Goal: Communication & Community: Share content

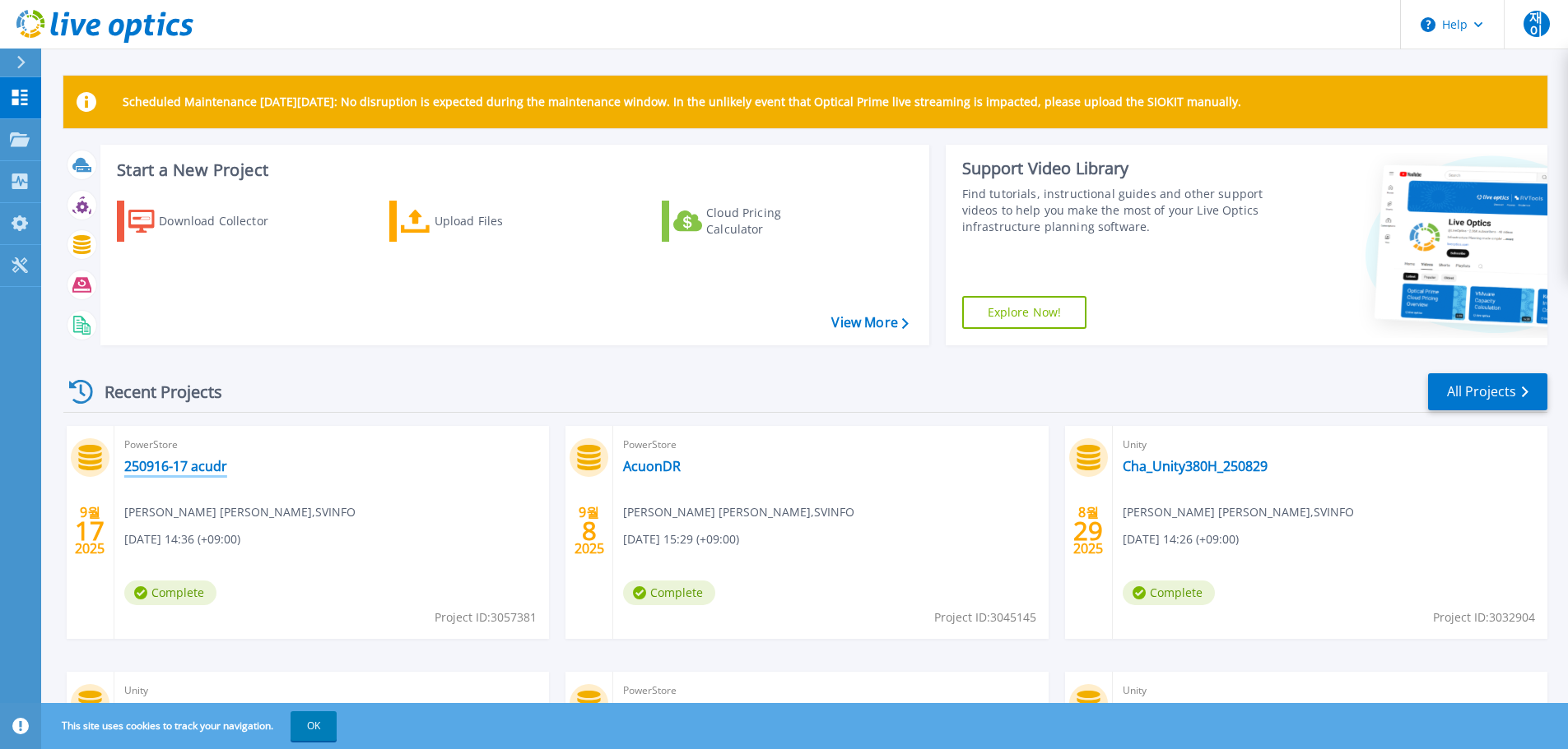
click at [187, 468] on link "250916-17 acudr" at bounding box center [175, 466] width 103 height 16
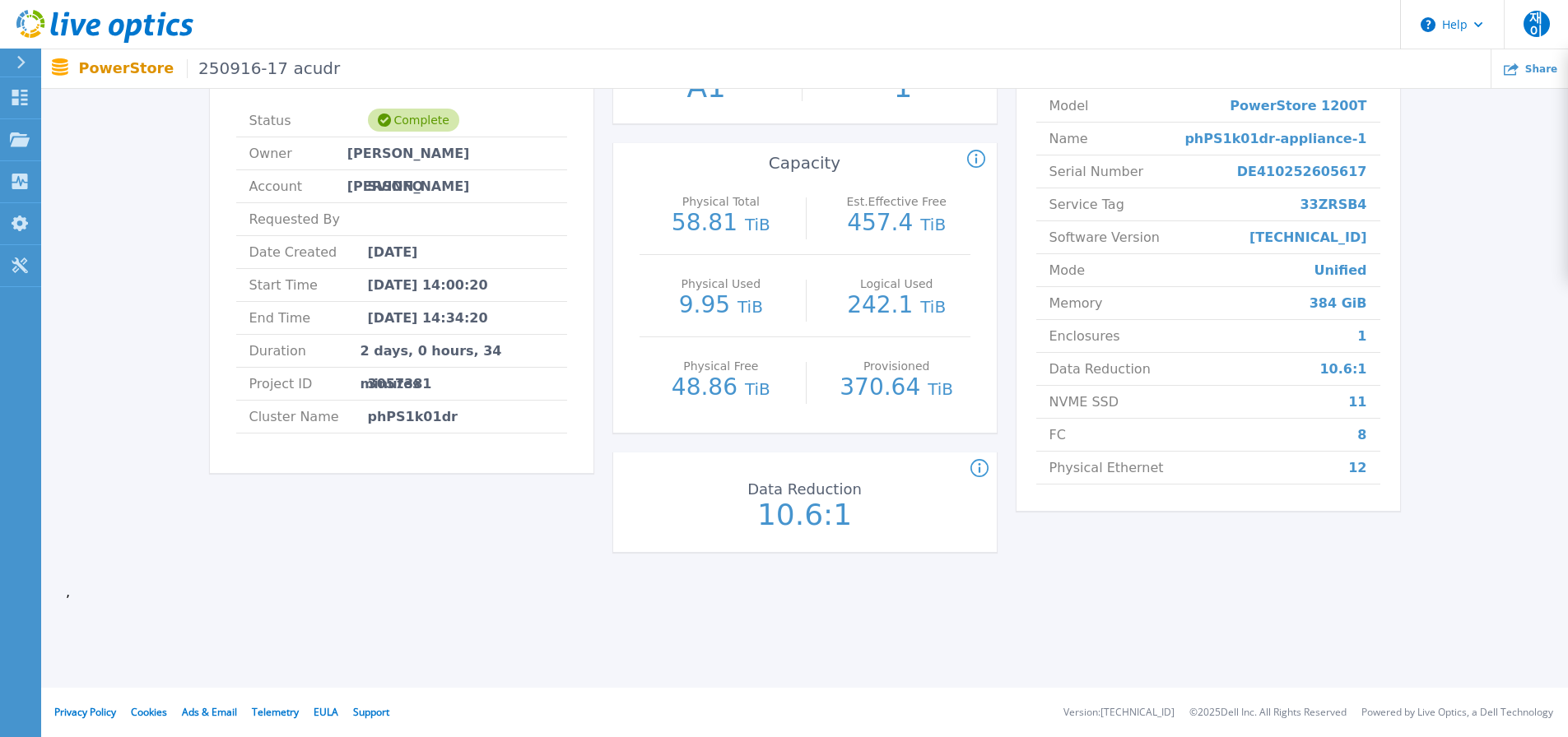
scroll to position [0, 18]
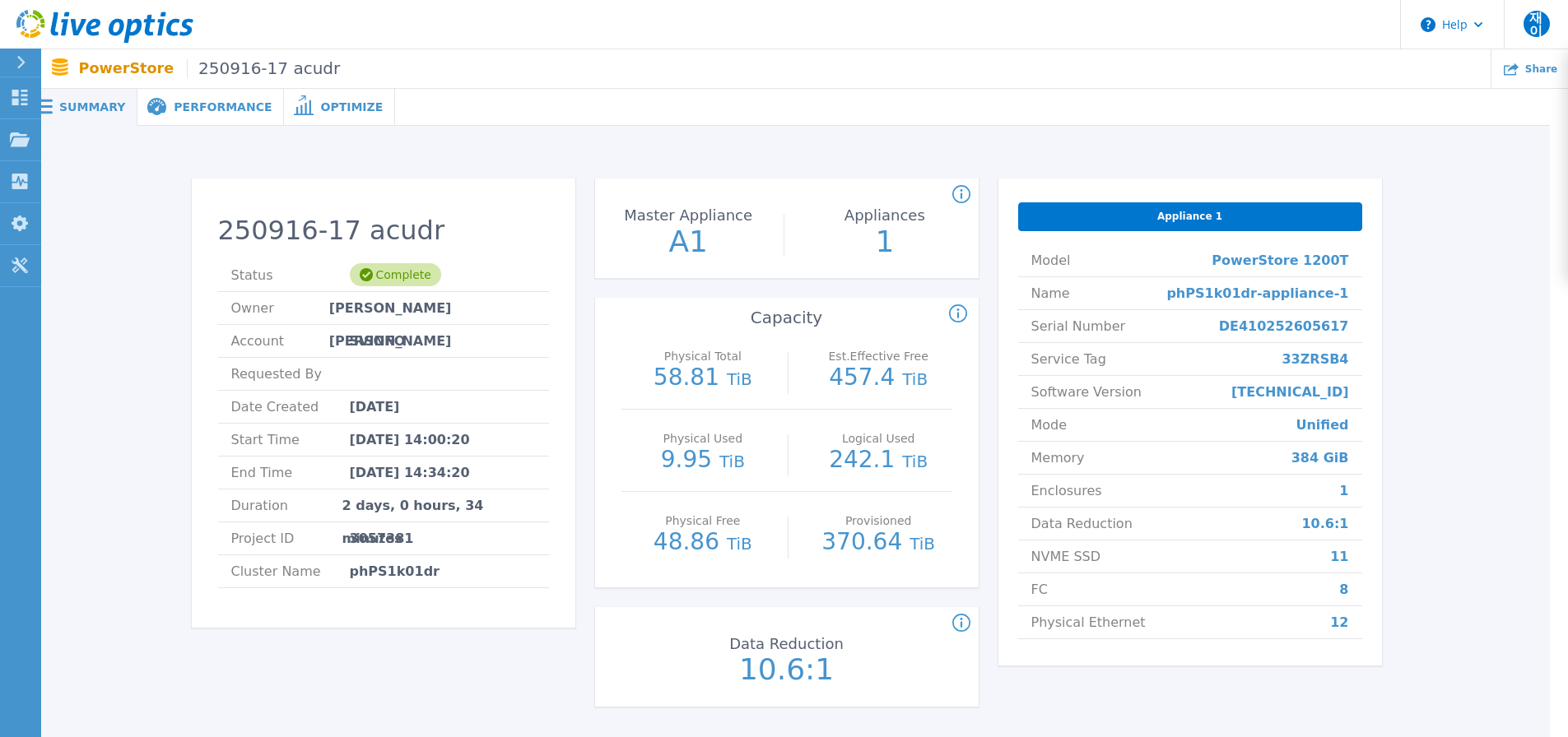
click at [333, 117] on div "Optimize" at bounding box center [339, 107] width 111 height 37
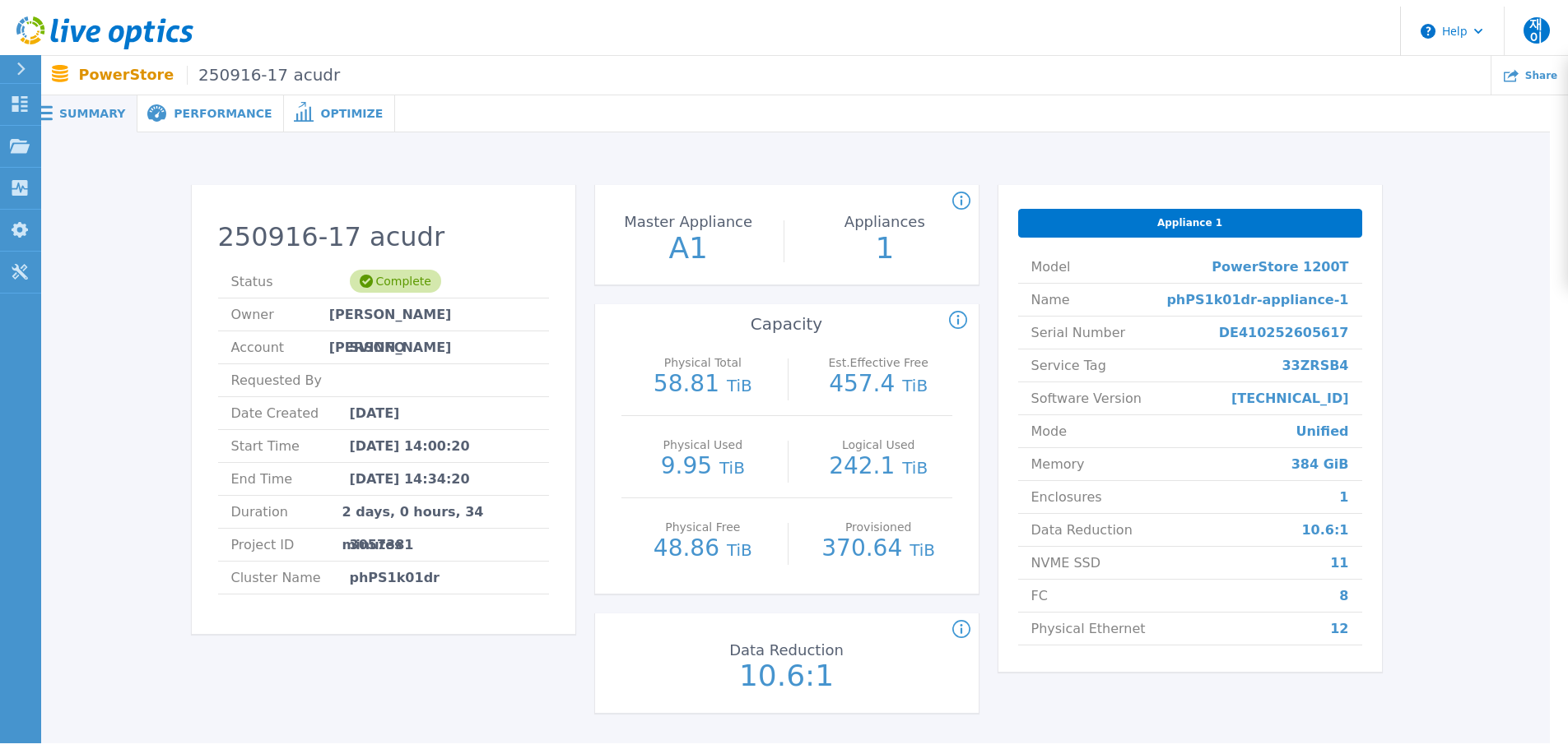
scroll to position [0, 0]
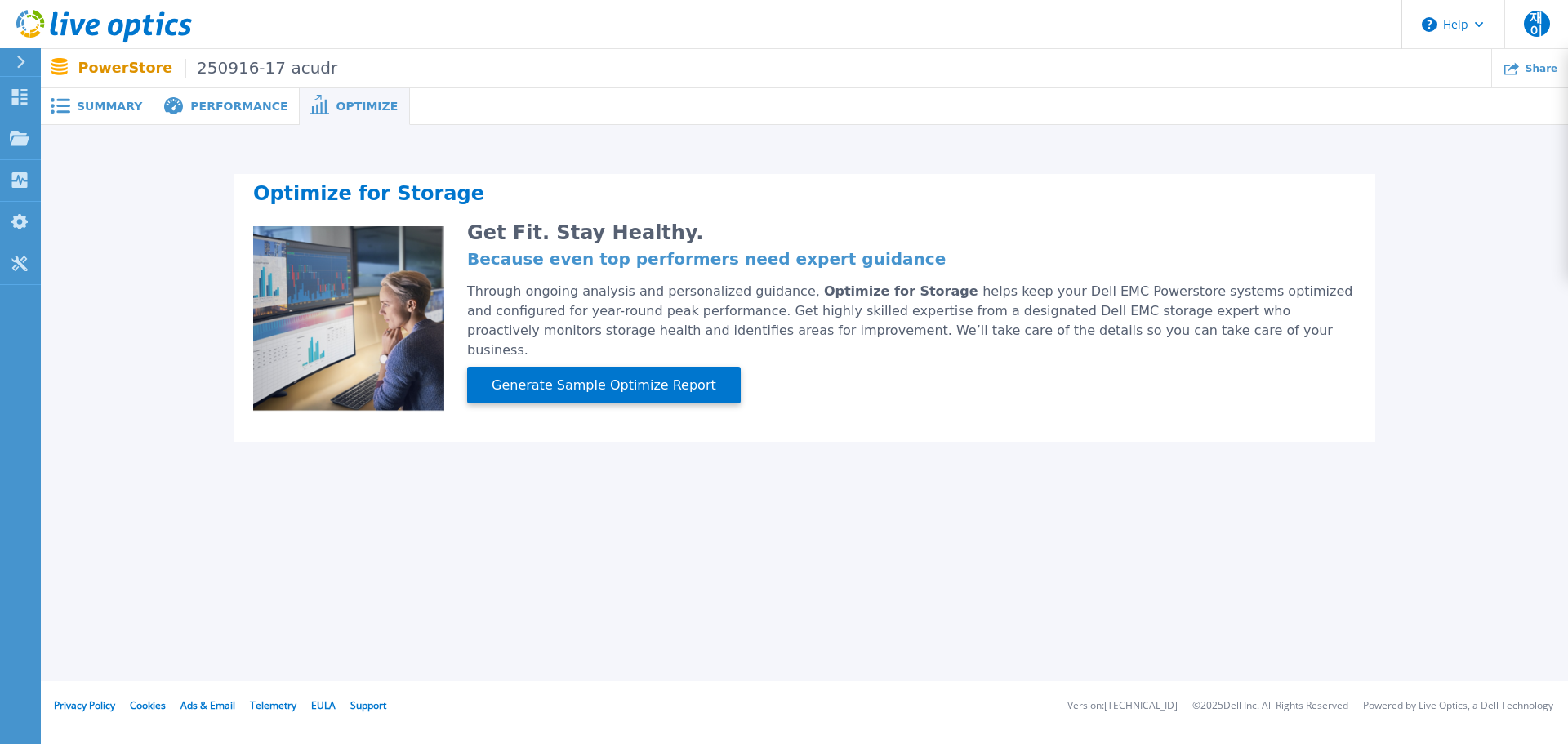
click at [237, 106] on span "Performance" at bounding box center [238, 106] width 97 height 11
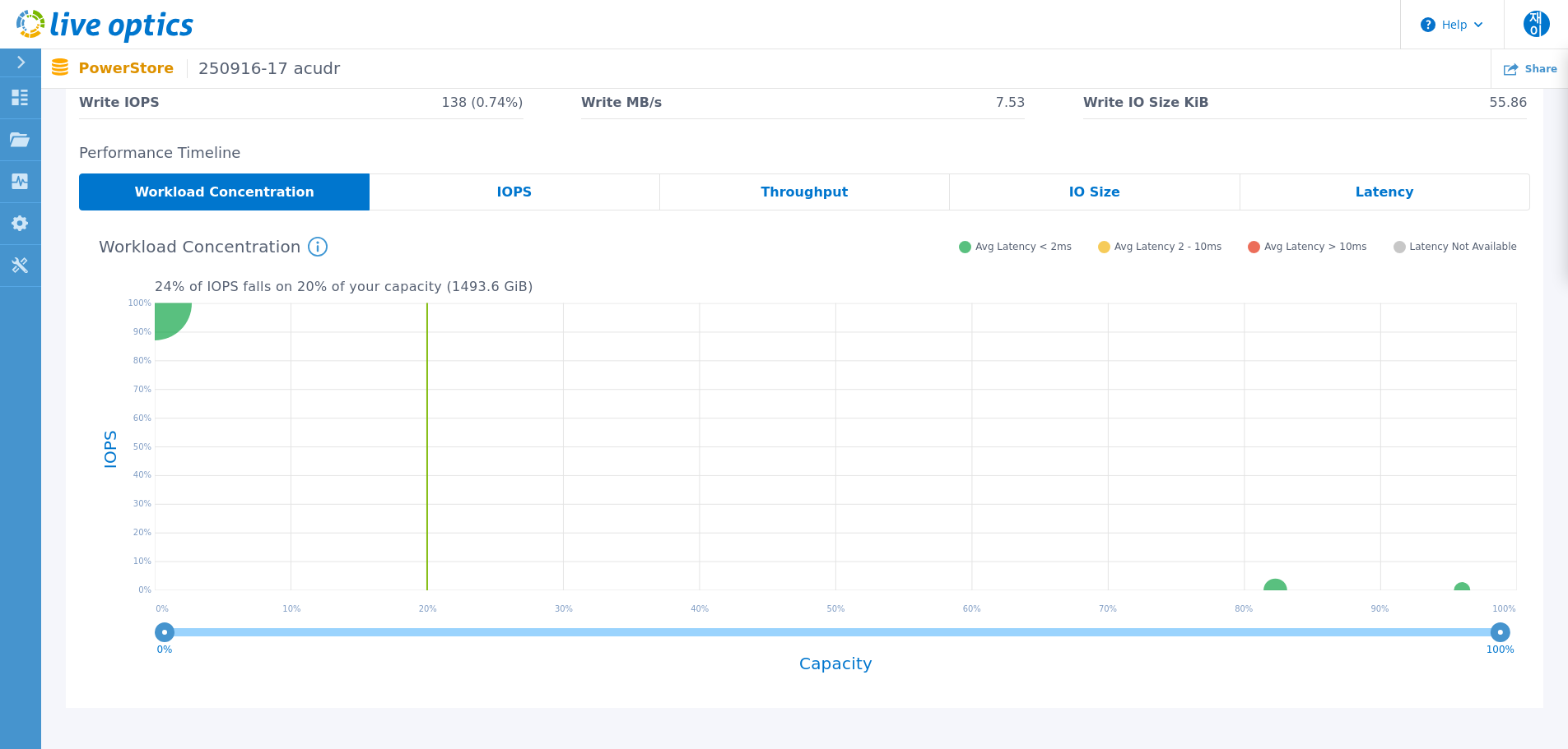
scroll to position [233, 0]
click at [640, 197] on div "IOPS" at bounding box center [514, 190] width 290 height 37
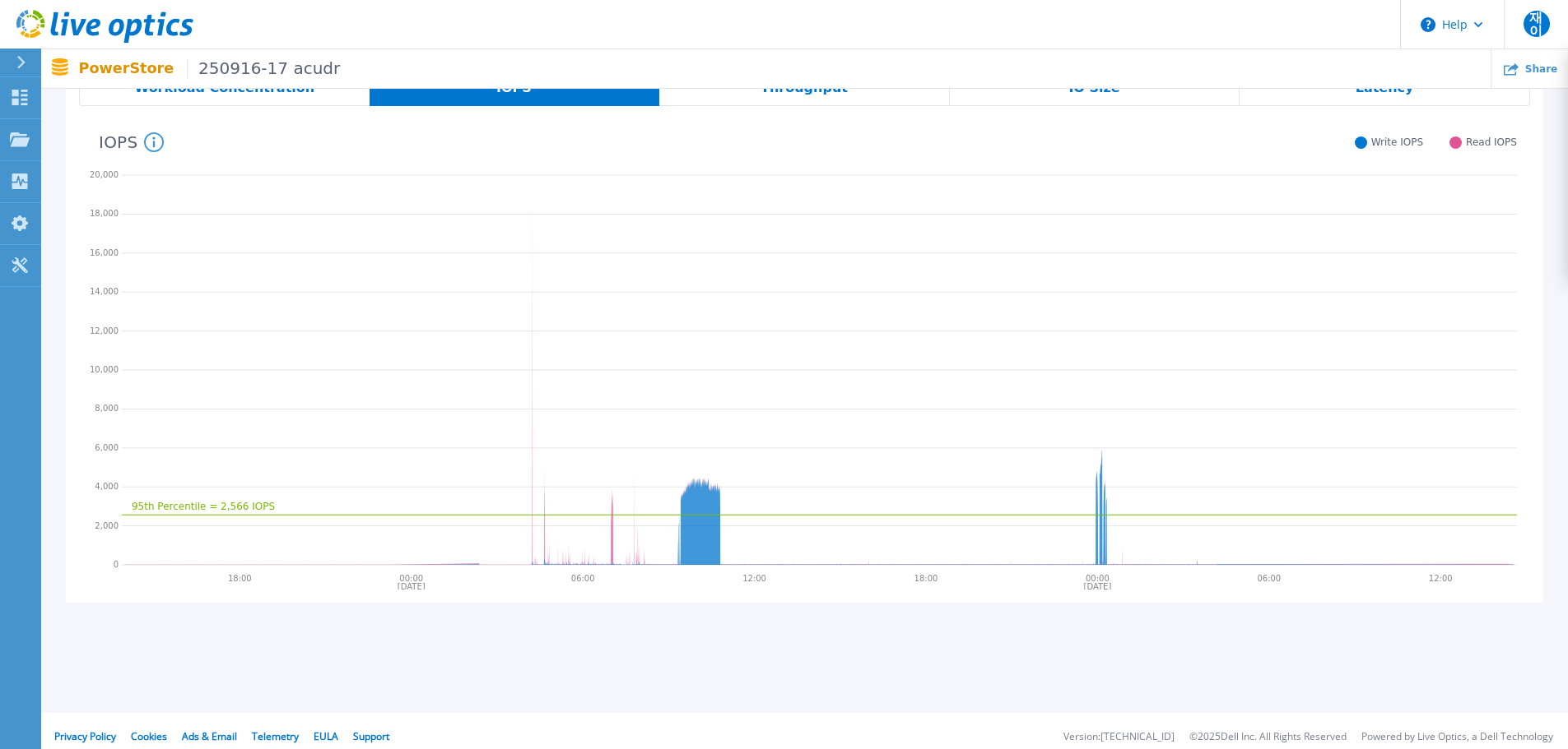
scroll to position [0, 0]
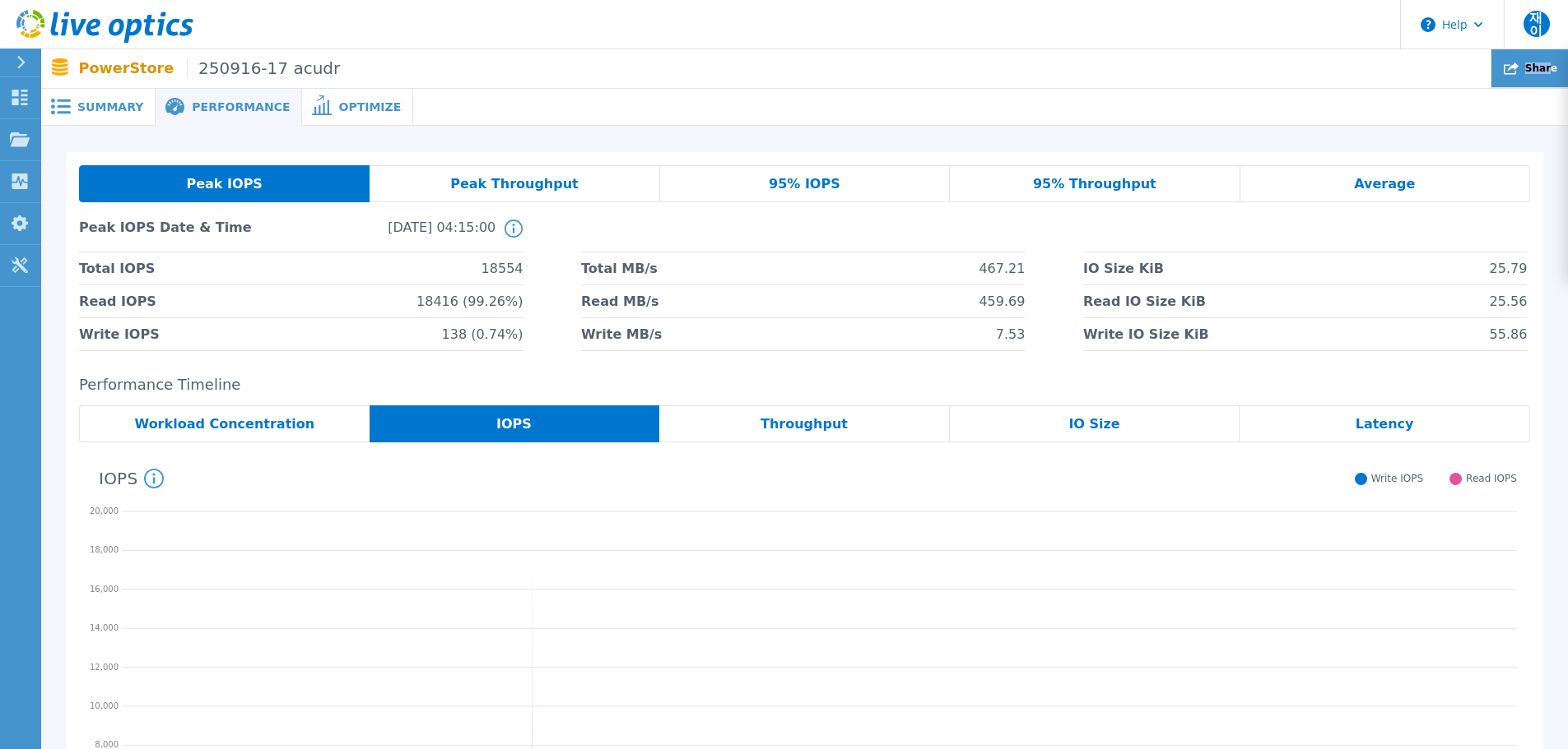
drag, startPoint x: 1532, startPoint y: 85, endPoint x: 1555, endPoint y: 65, distance: 30.5
click at [1555, 65] on div "Share" at bounding box center [1529, 68] width 77 height 39
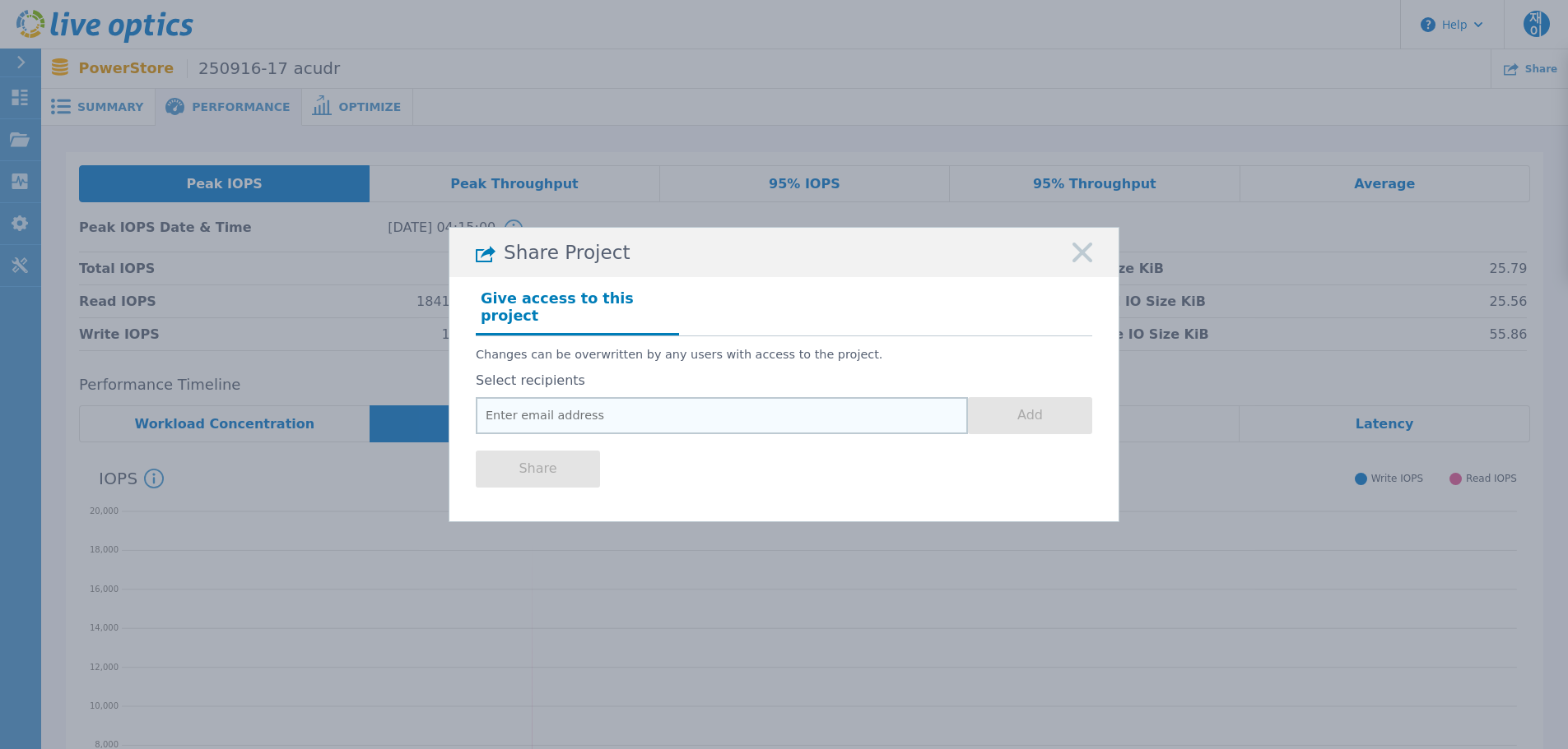
click at [714, 397] on input "email" at bounding box center [721, 415] width 492 height 37
type input "j"
type input "o"
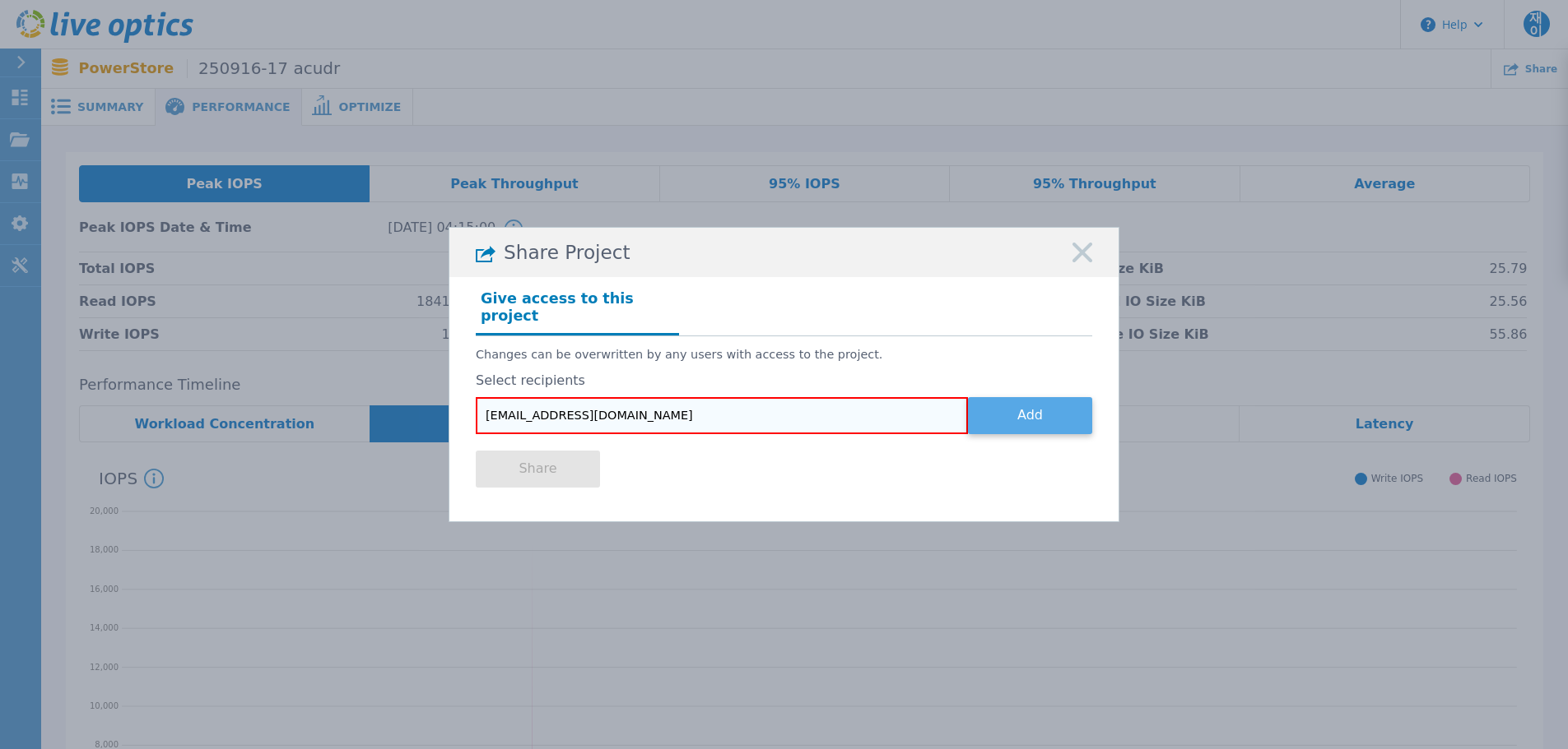
type input "infra@svinfo.co.kr"
click at [989, 414] on button "Add" at bounding box center [1029, 415] width 124 height 37
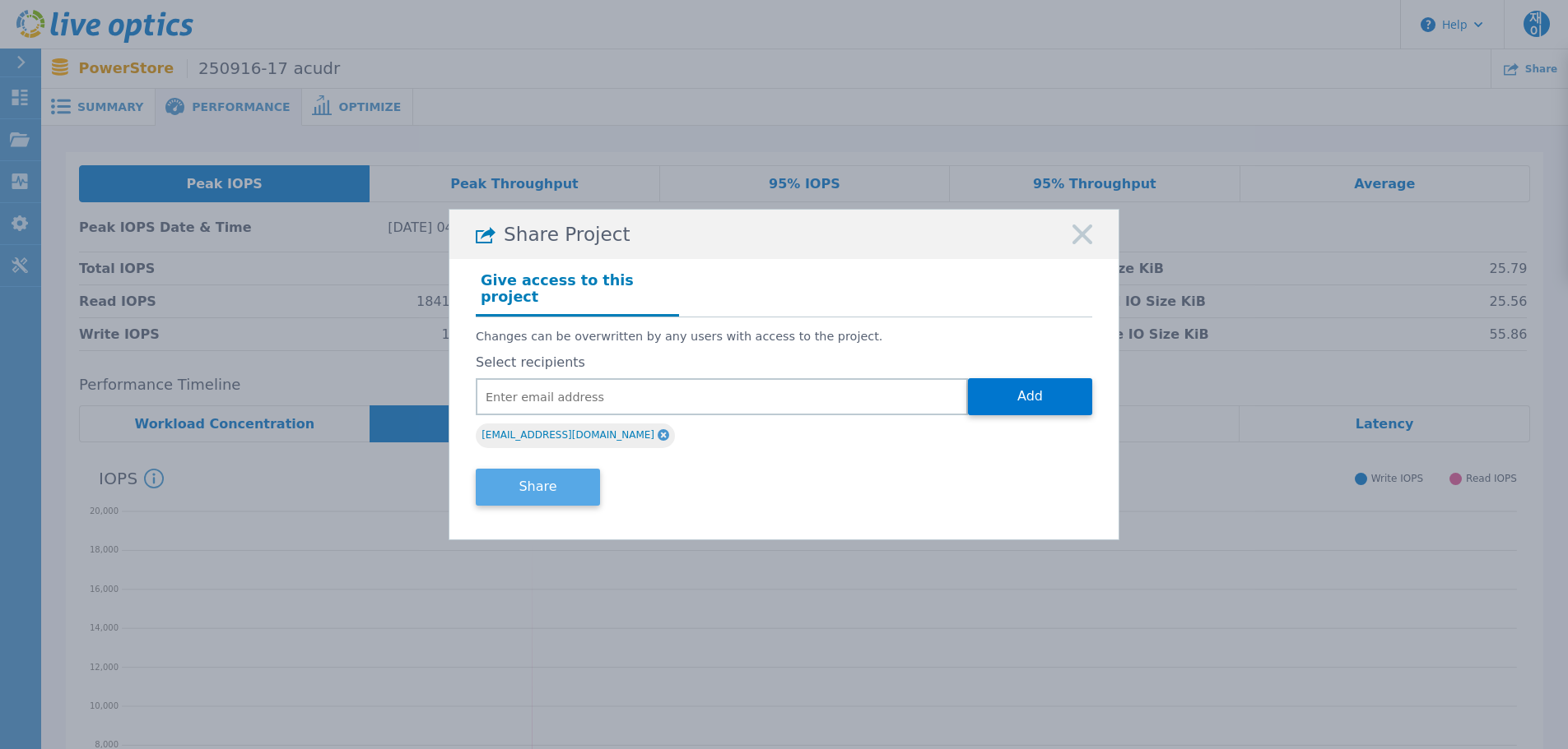
click at [553, 469] on button "Share" at bounding box center [537, 487] width 124 height 37
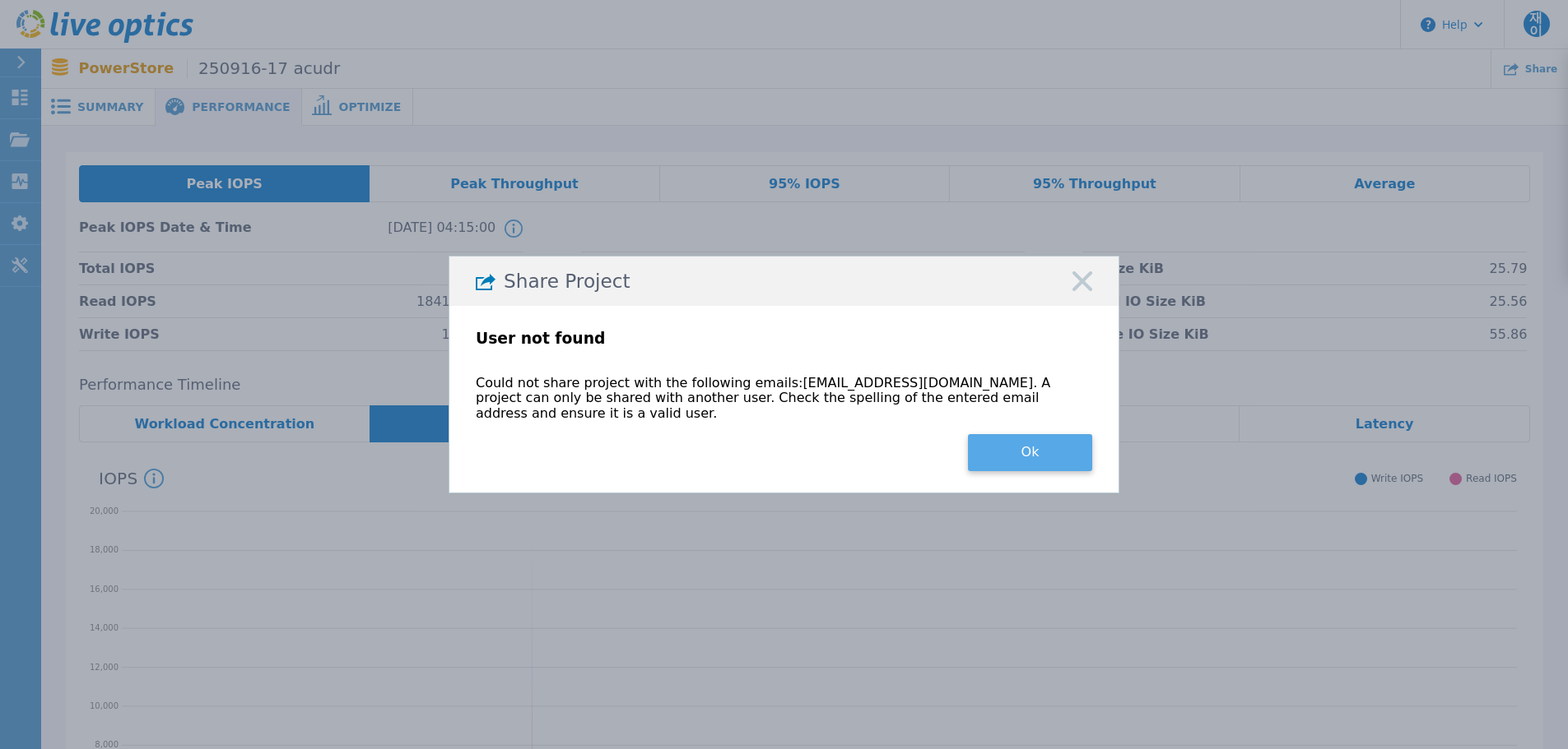
click at [990, 460] on button "Ok" at bounding box center [1029, 453] width 124 height 37
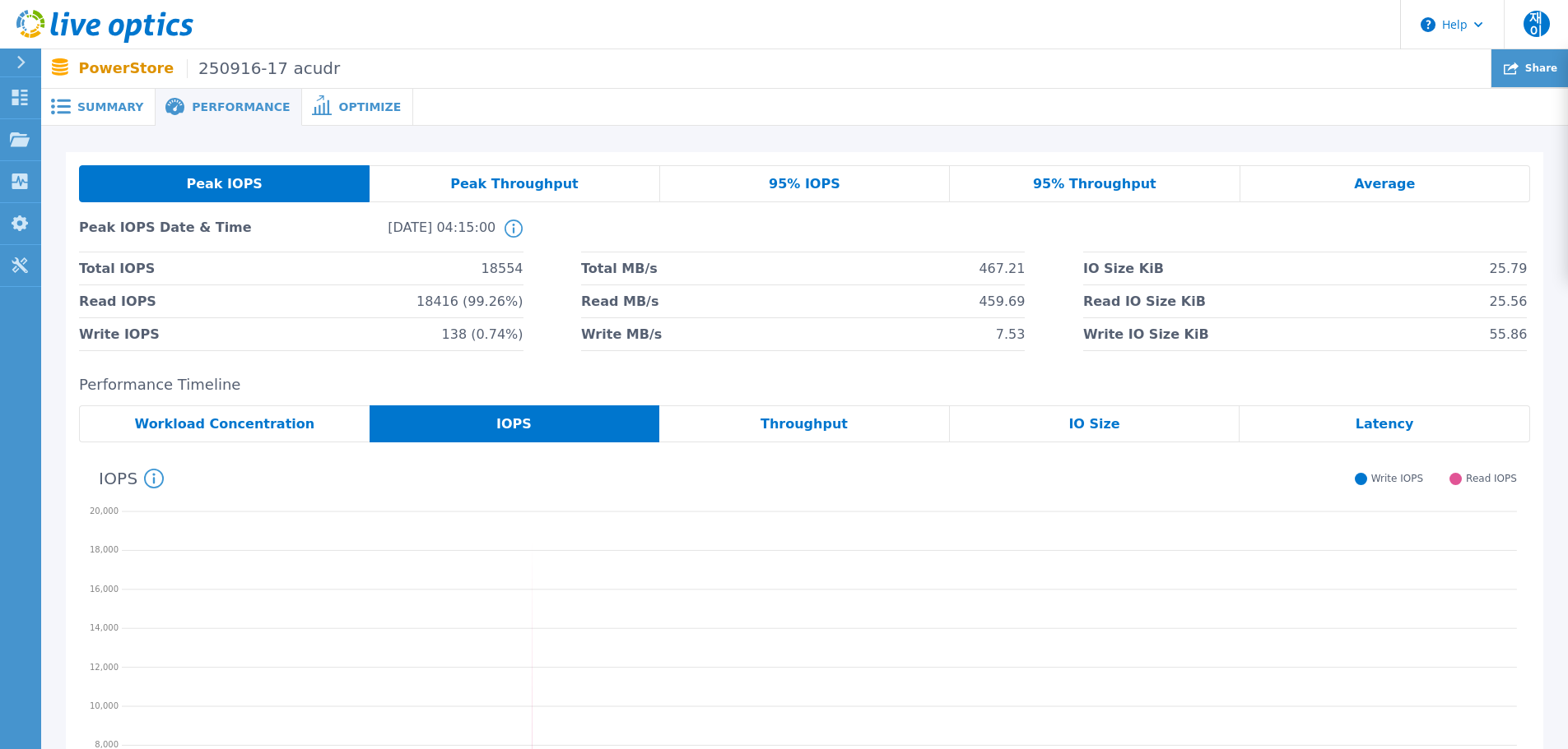
click at [1532, 75] on div "Share" at bounding box center [1529, 68] width 77 height 39
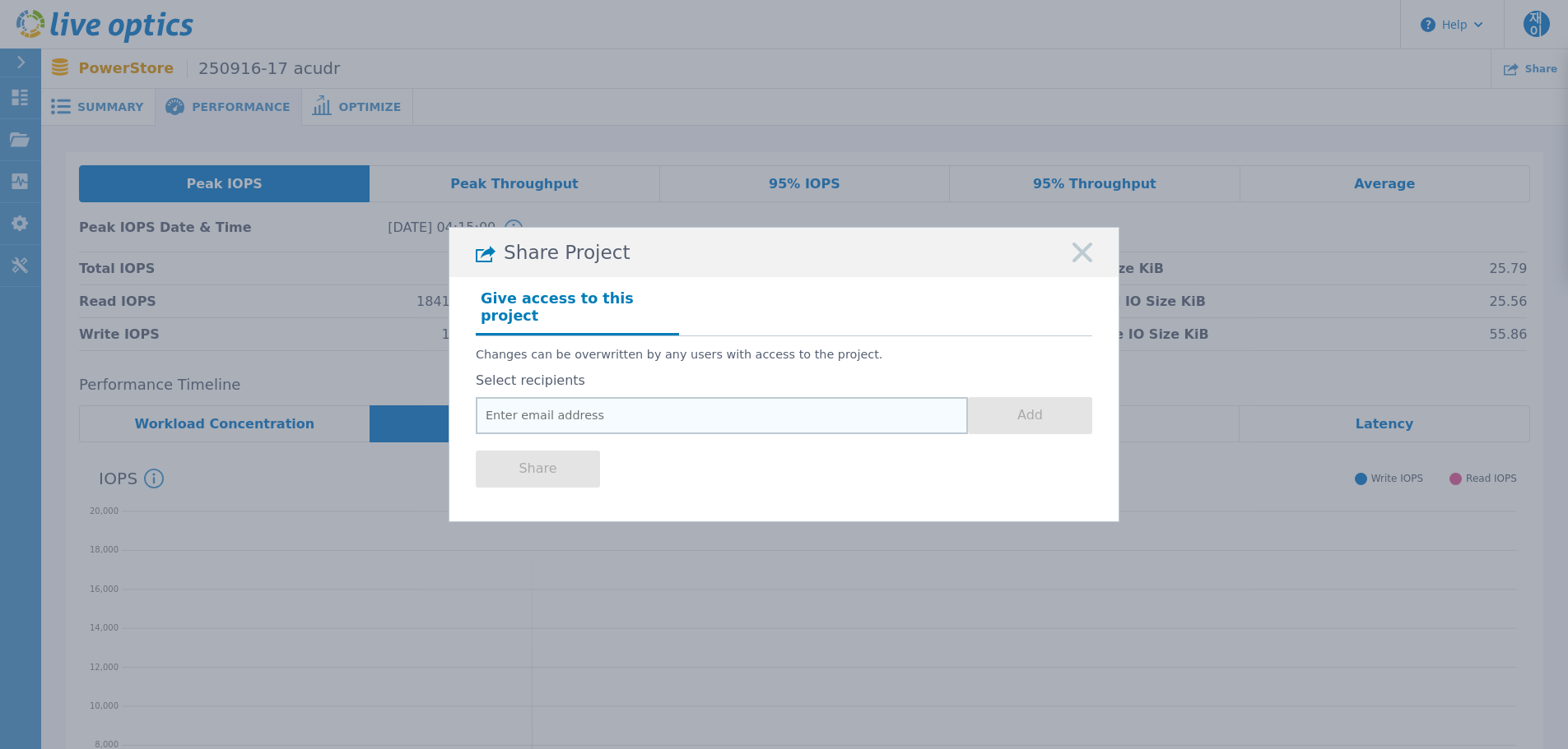
click at [892, 398] on input "email" at bounding box center [721, 415] width 492 height 37
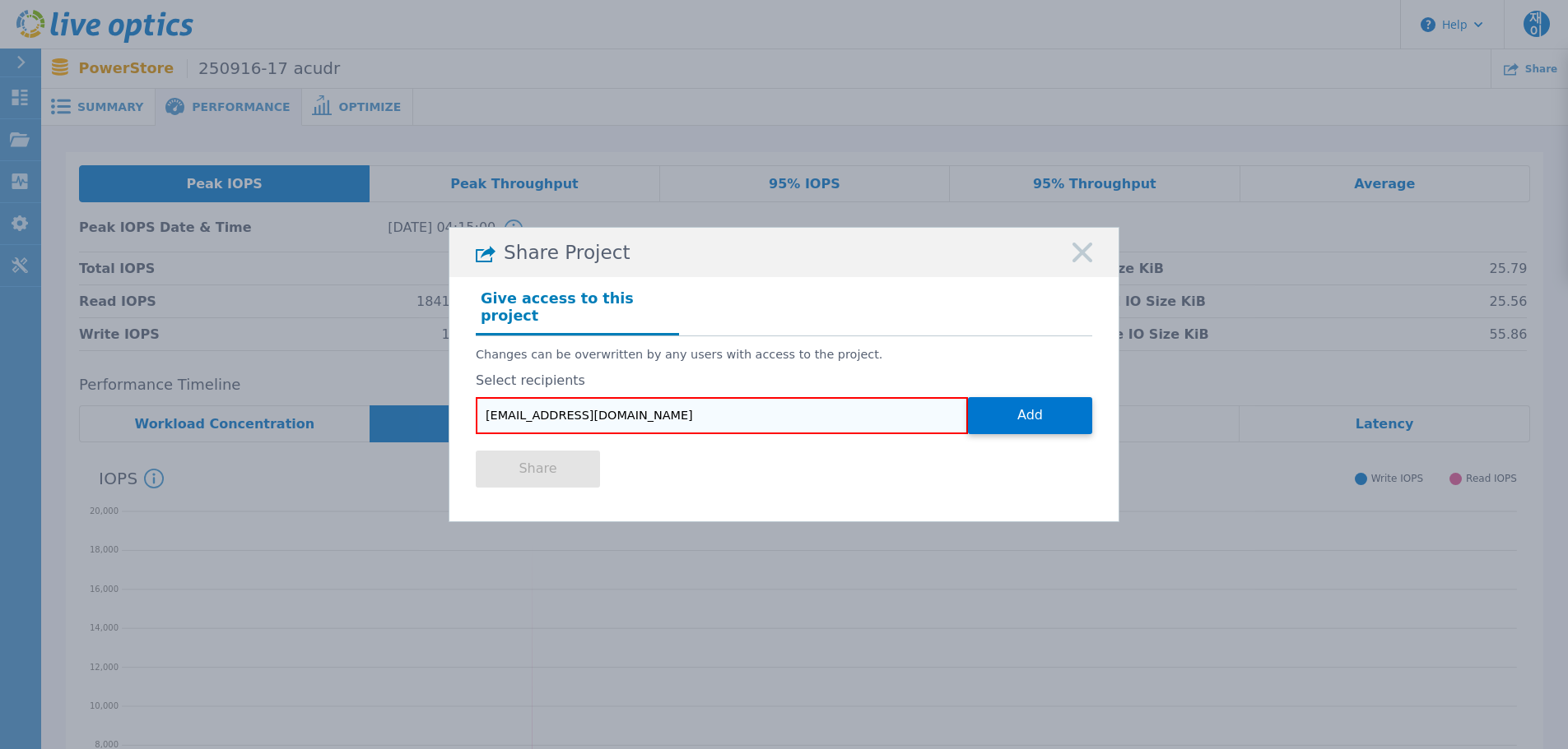
type input "jwjung@svinfo.co.kr"
click at [967, 397] on button "Add" at bounding box center [1029, 415] width 124 height 37
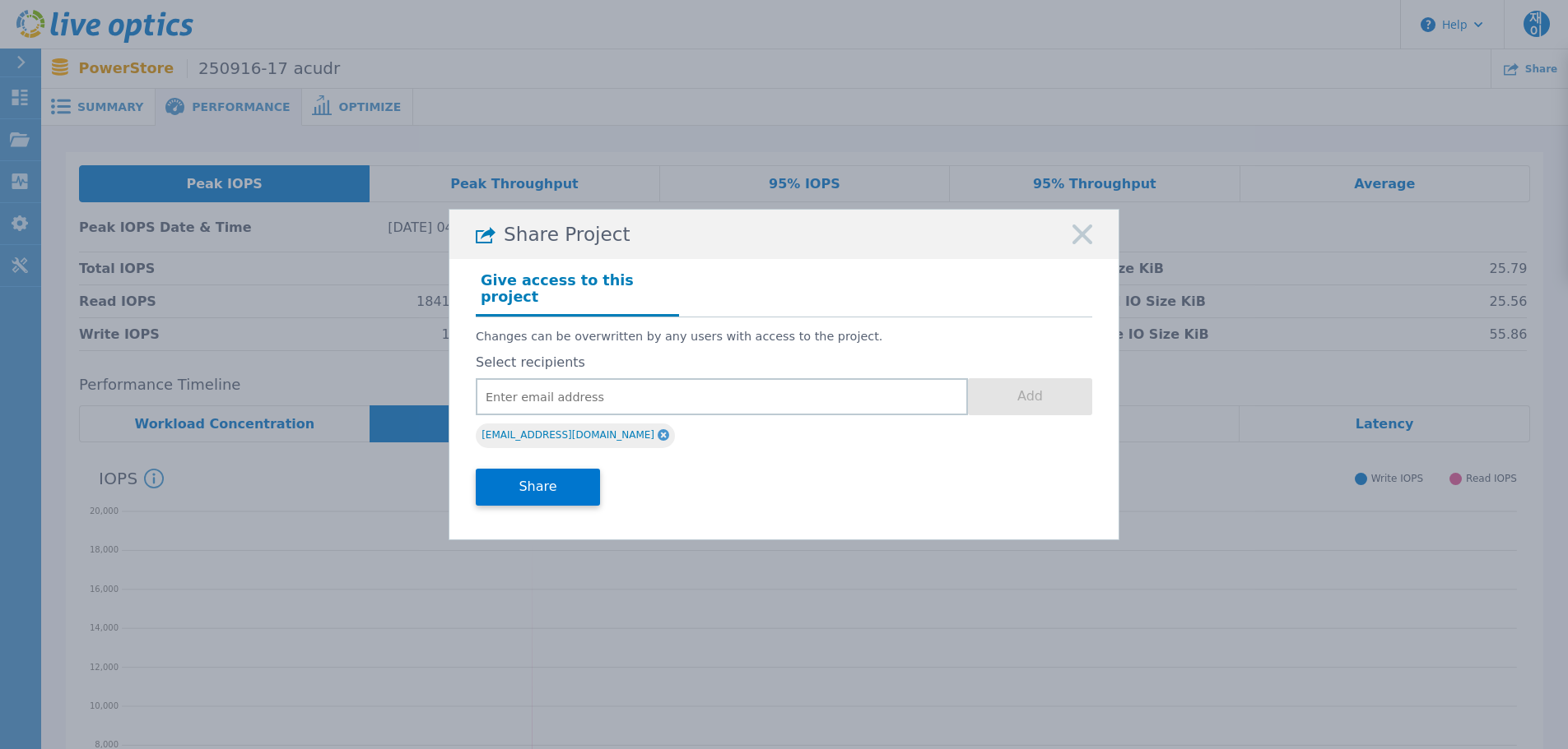
click at [546, 506] on div "Share" at bounding box center [784, 485] width 617 height 65
click at [547, 491] on button "Share" at bounding box center [537, 487] width 124 height 37
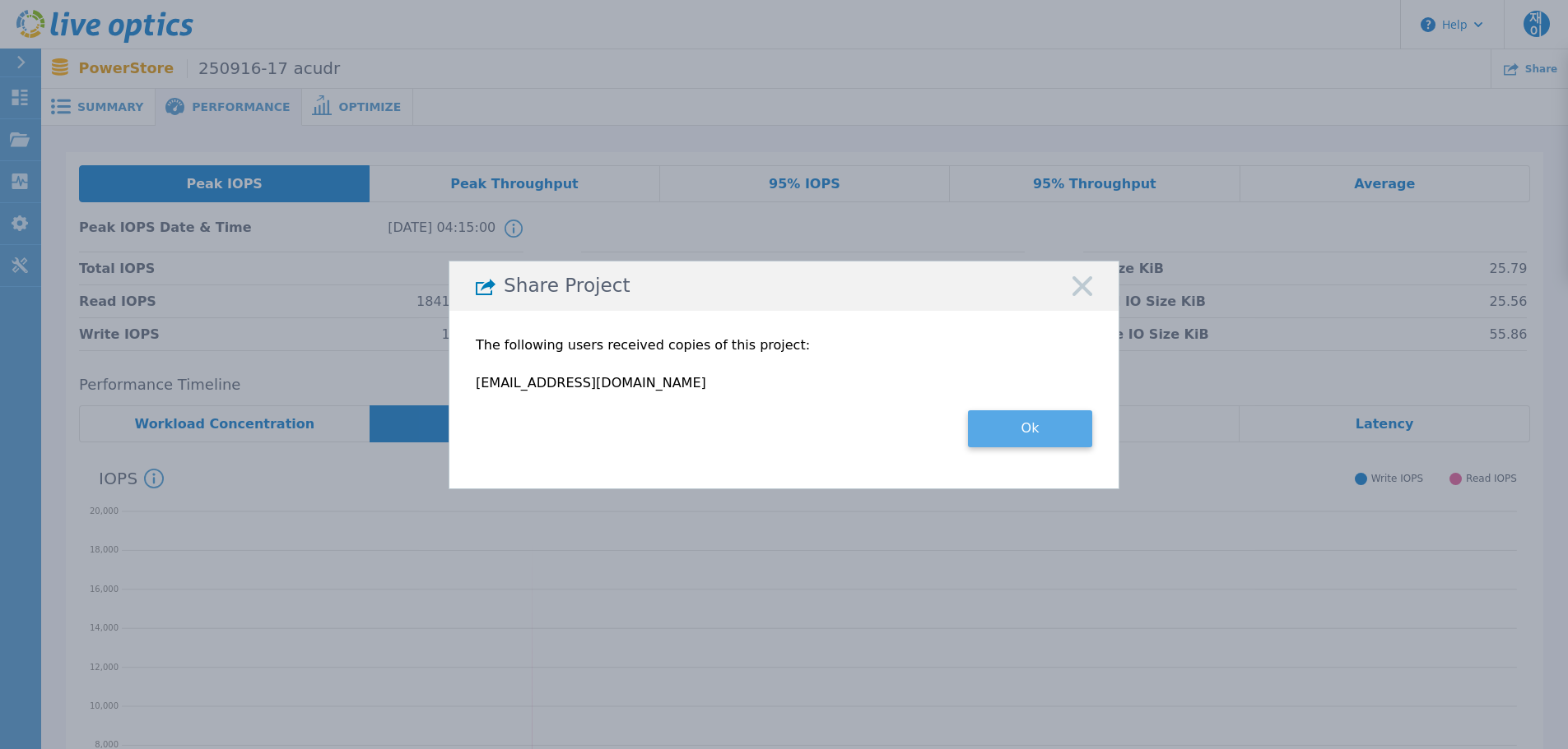
click at [1063, 415] on button "Ok" at bounding box center [1029, 428] width 124 height 37
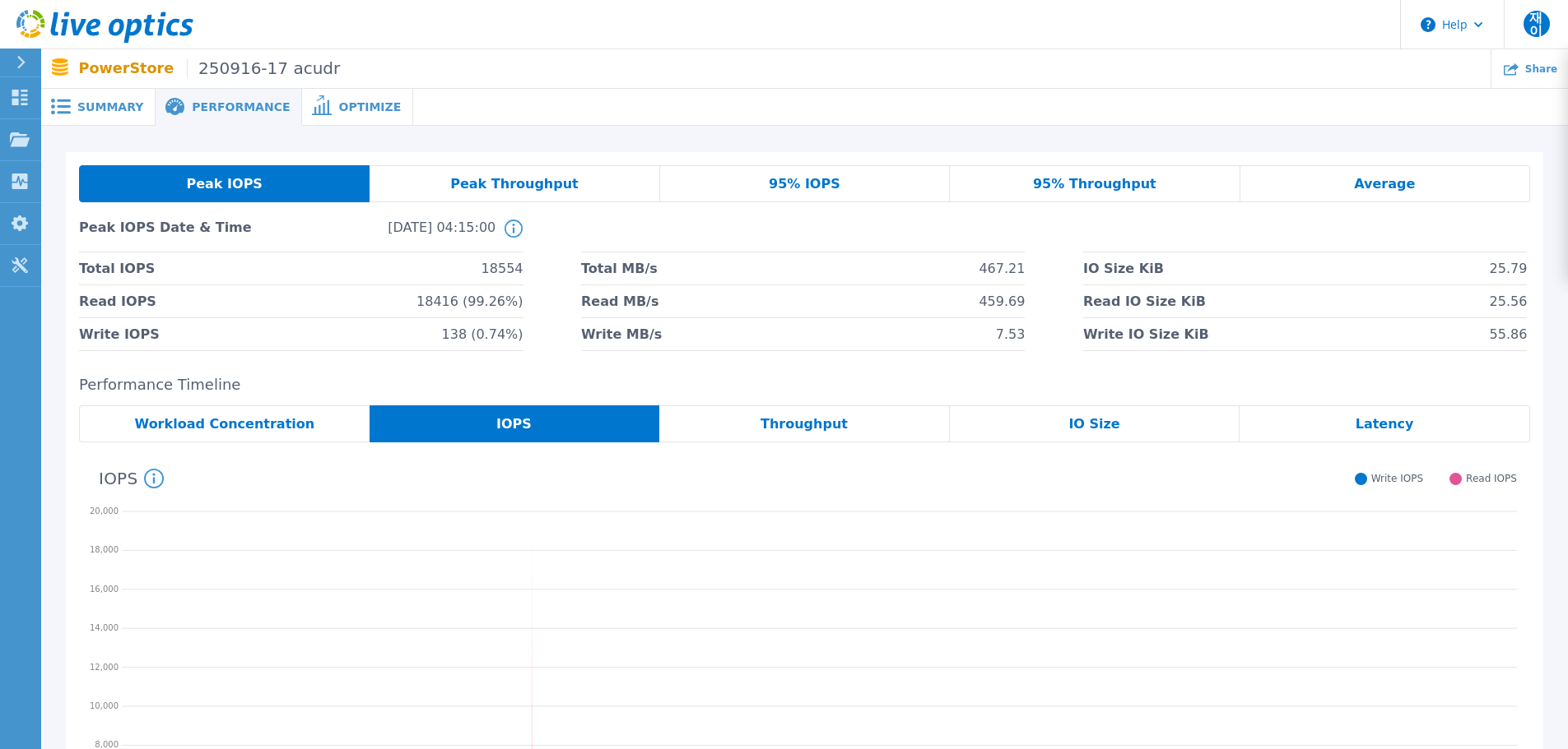
click at [342, 96] on div "Optimize" at bounding box center [357, 107] width 111 height 37
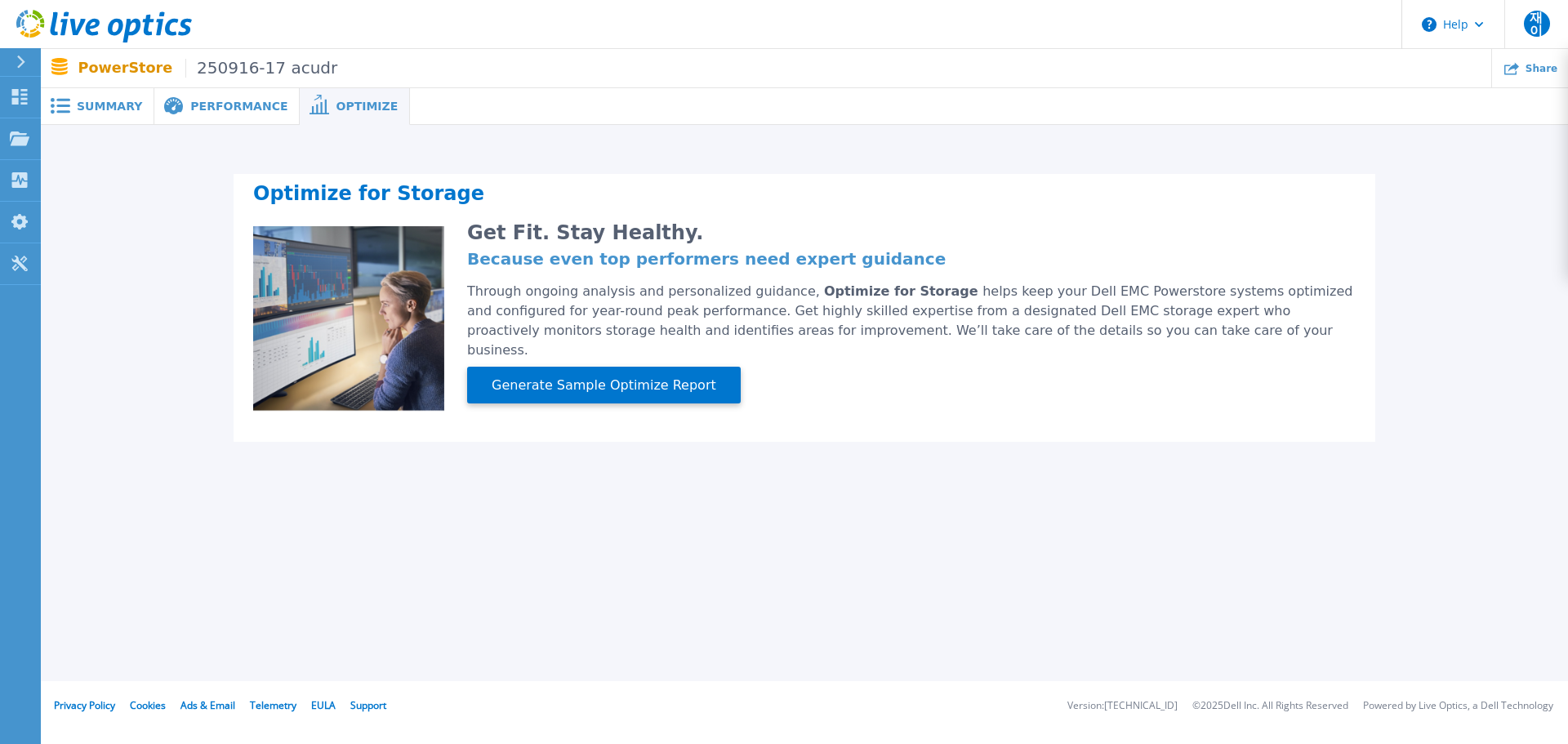
click at [251, 104] on span "Performance" at bounding box center [238, 106] width 97 height 11
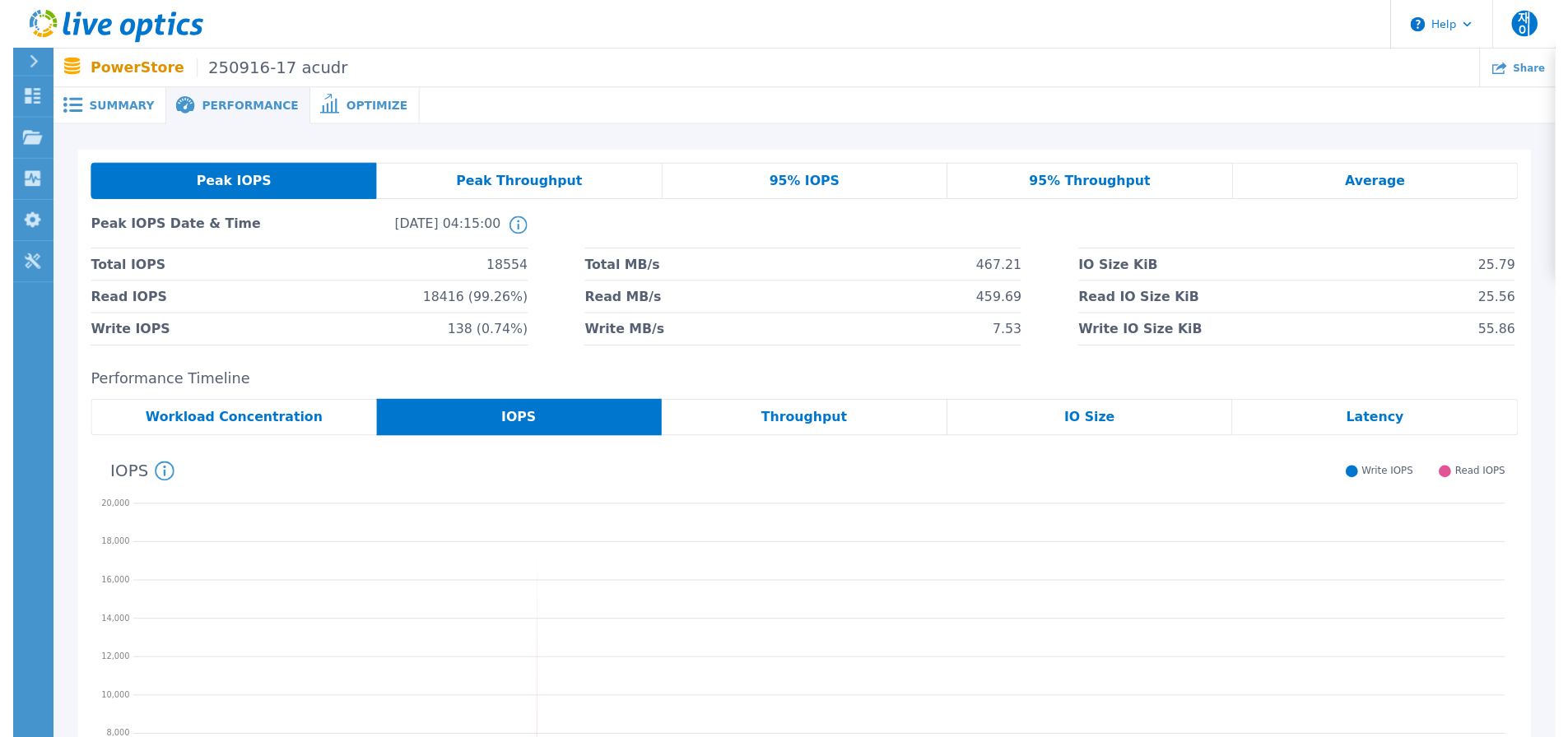
scroll to position [1, 0]
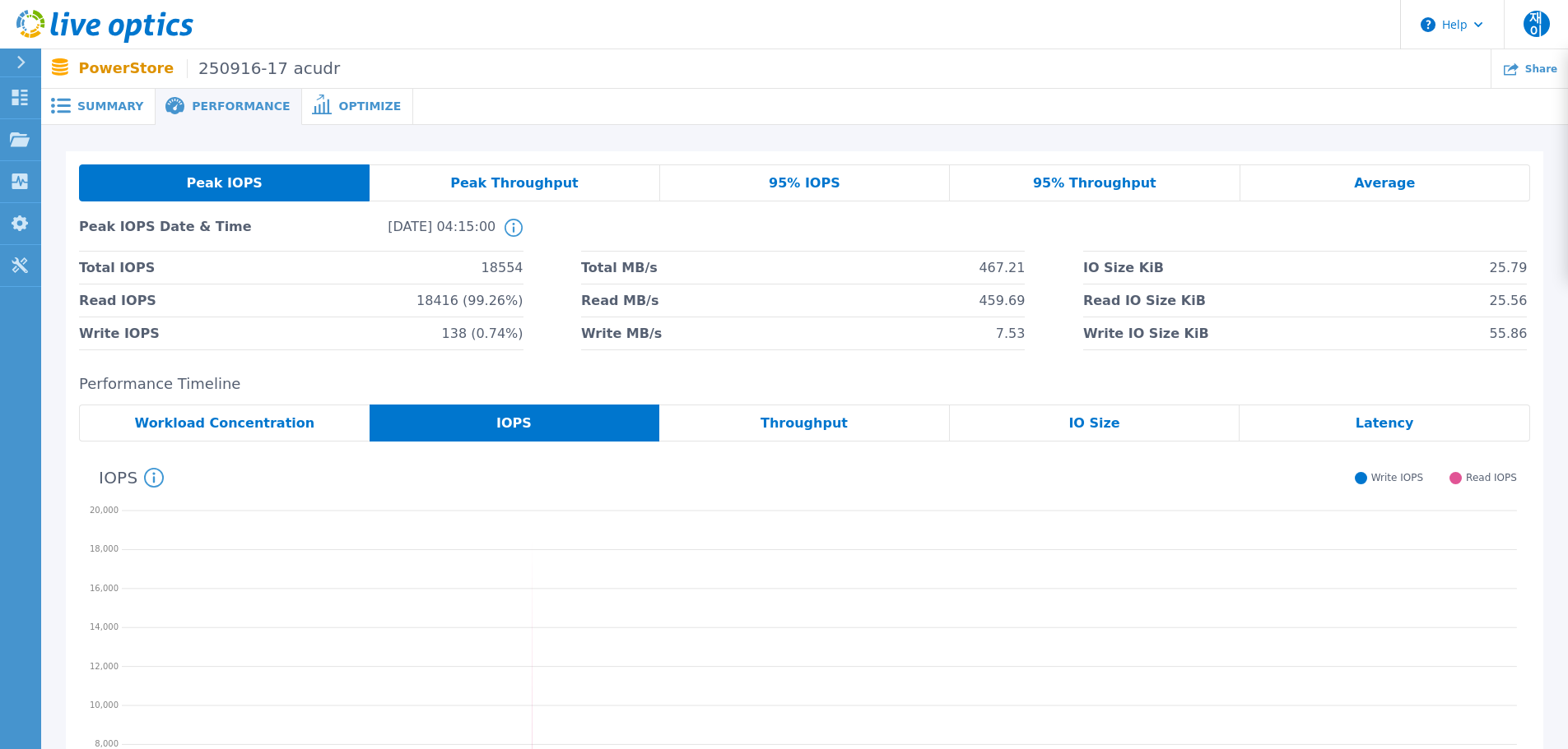
click at [129, 103] on span "Summary" at bounding box center [110, 106] width 65 height 11
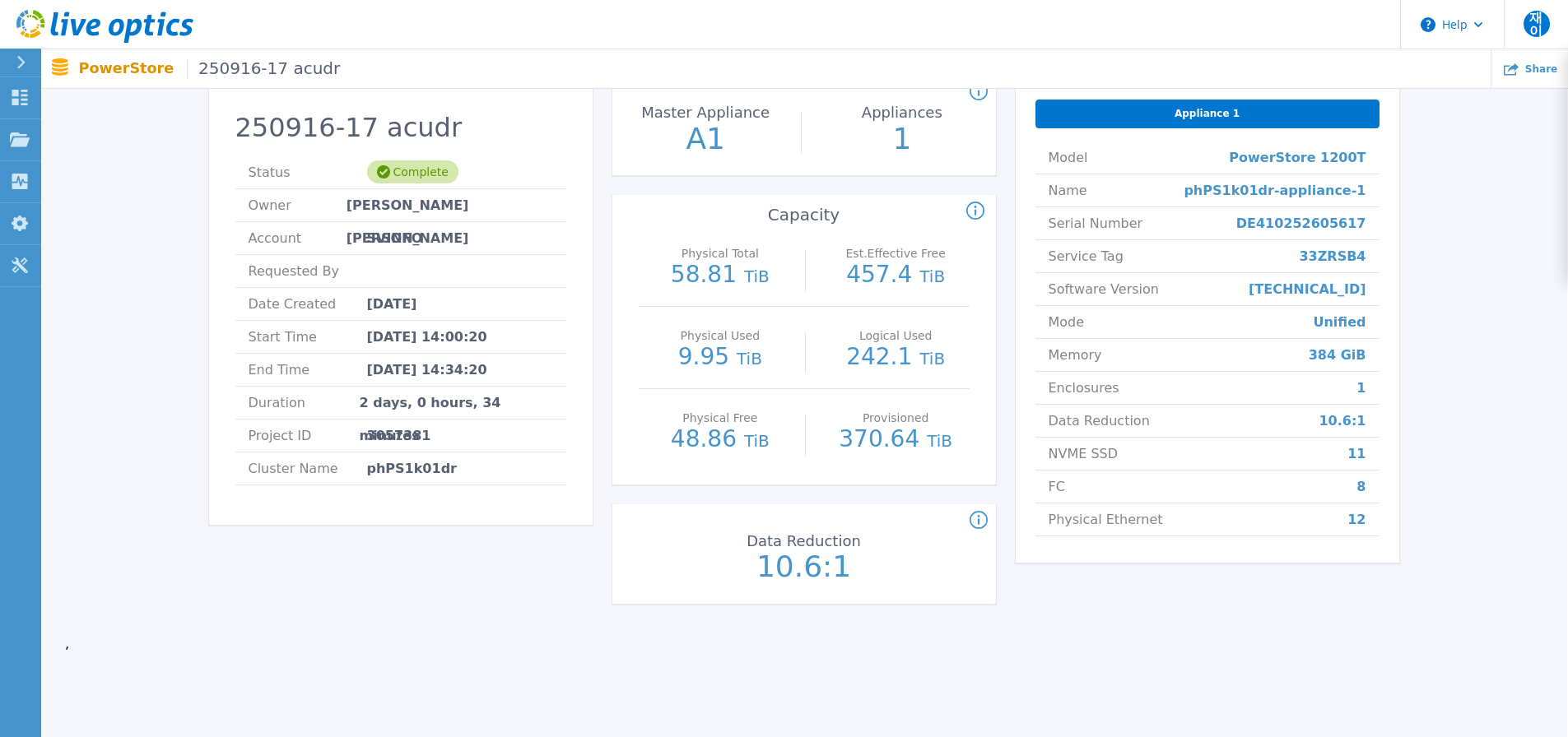
scroll to position [0, 18]
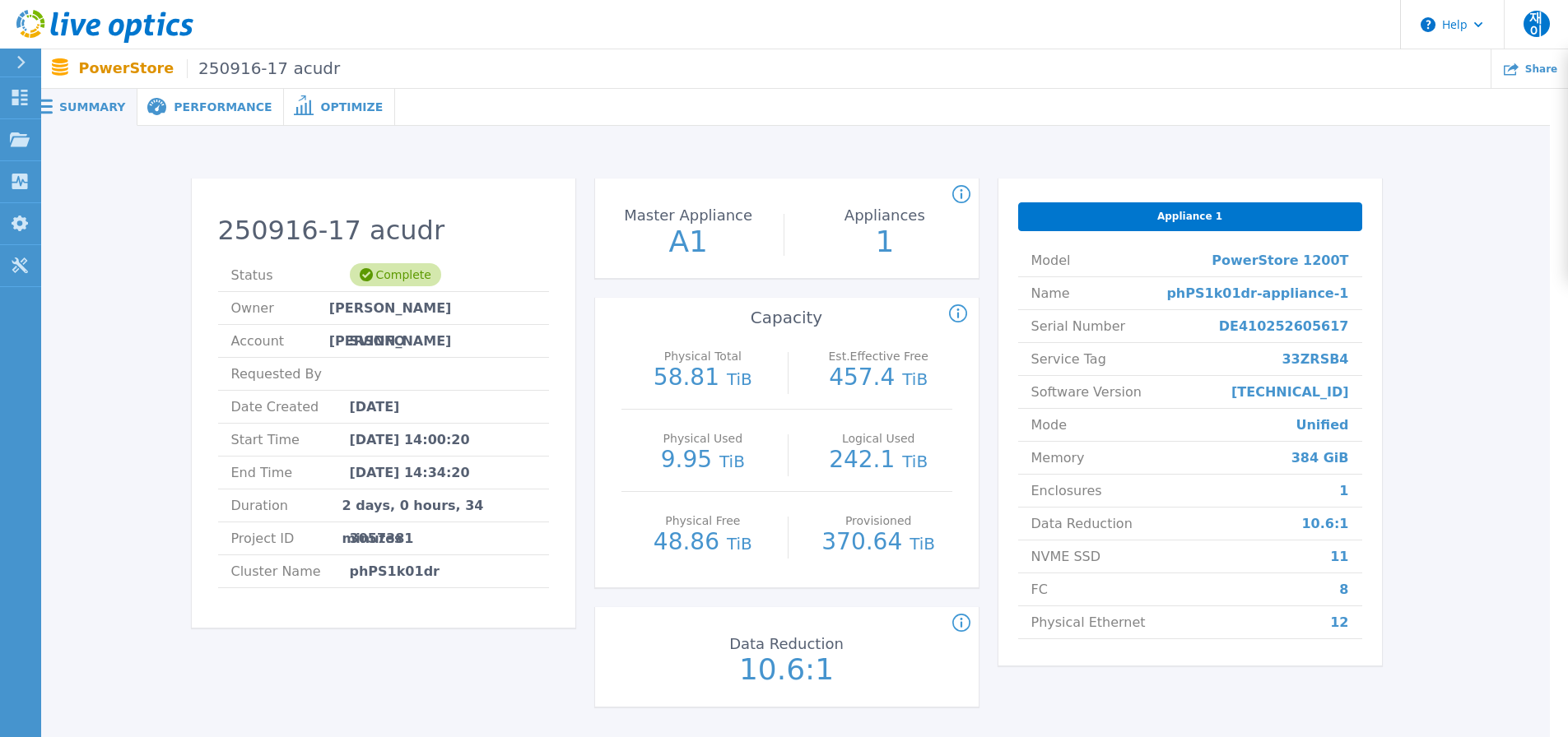
click at [232, 99] on div "Performance" at bounding box center [210, 107] width 147 height 37
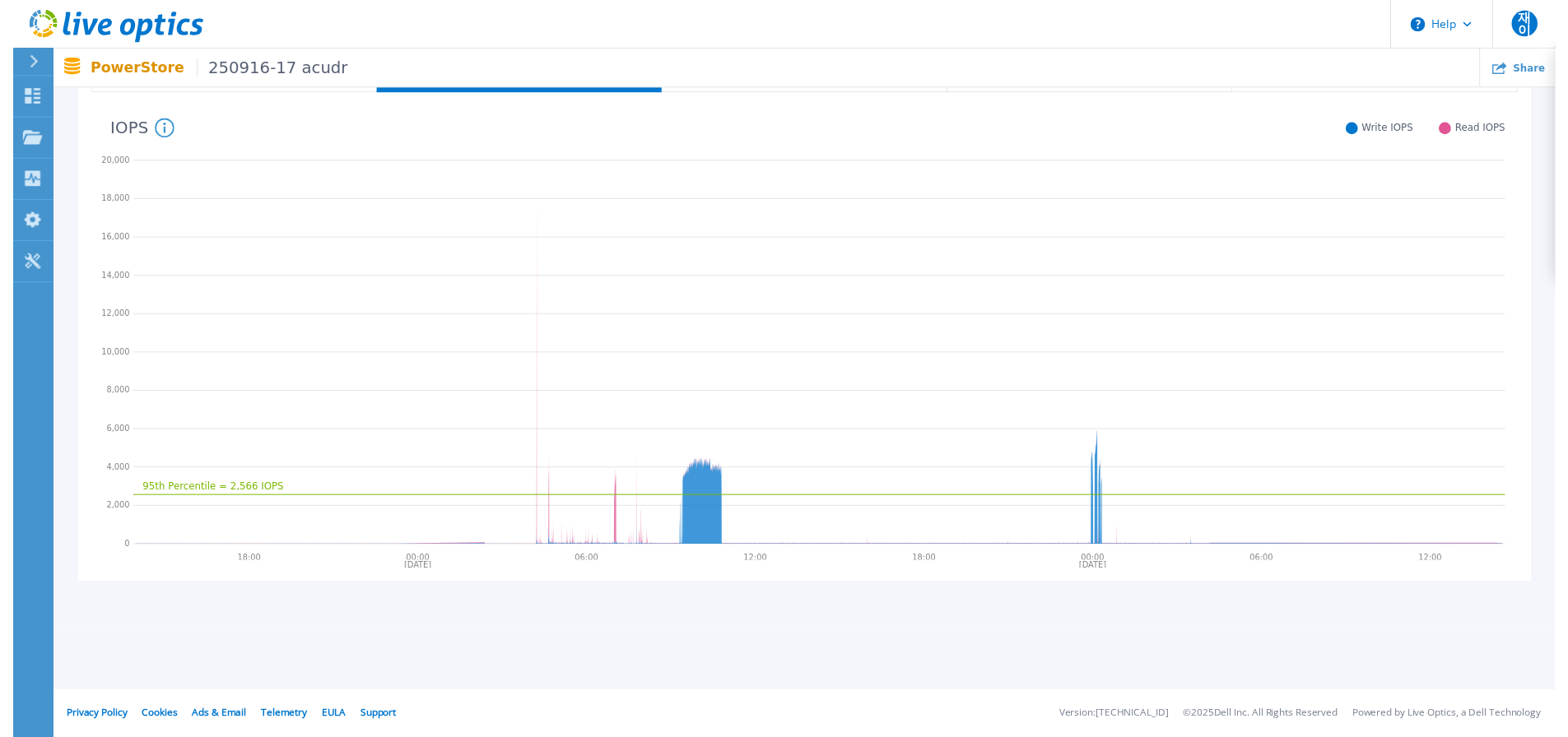
scroll to position [0, 0]
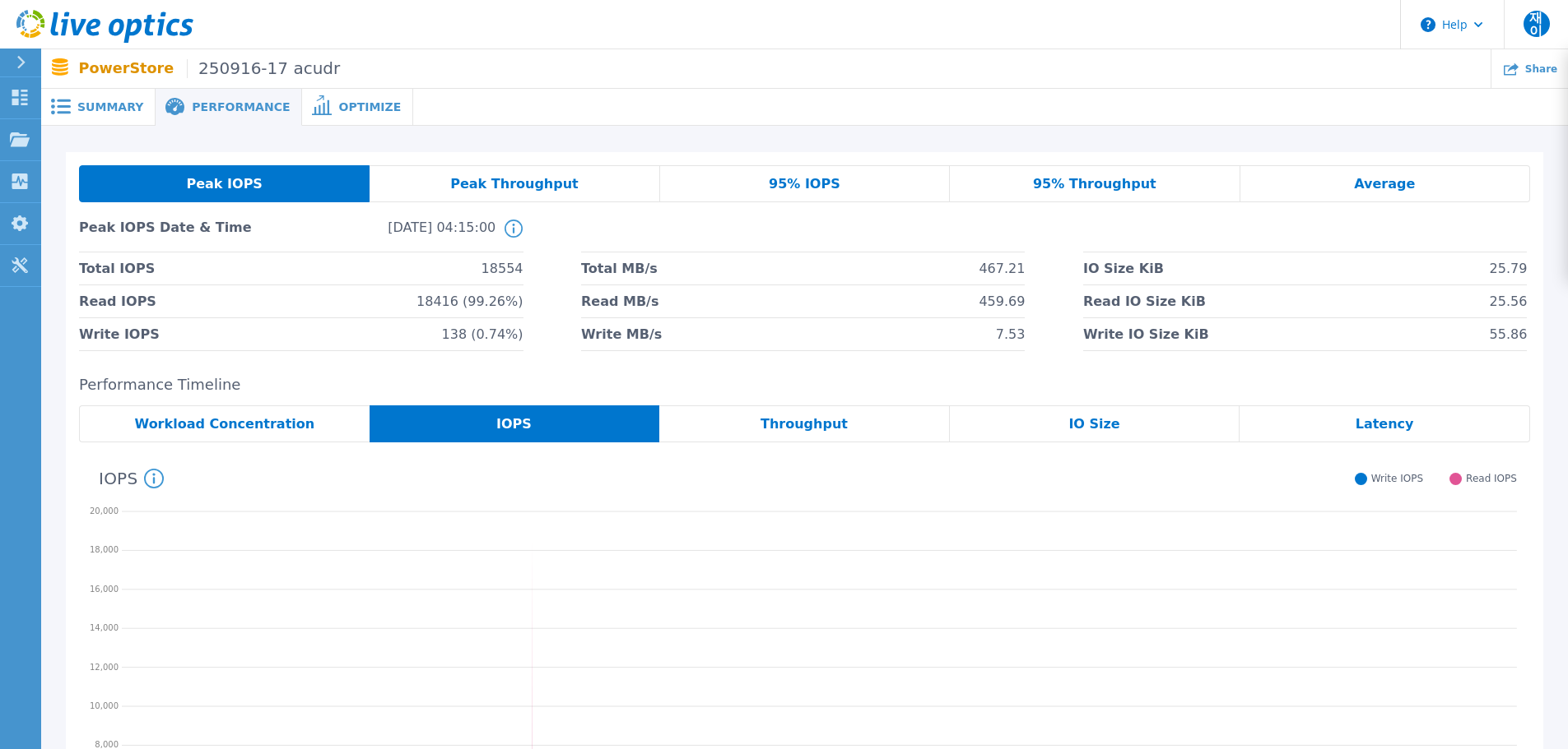
click at [112, 111] on span "Summary" at bounding box center [110, 107] width 65 height 11
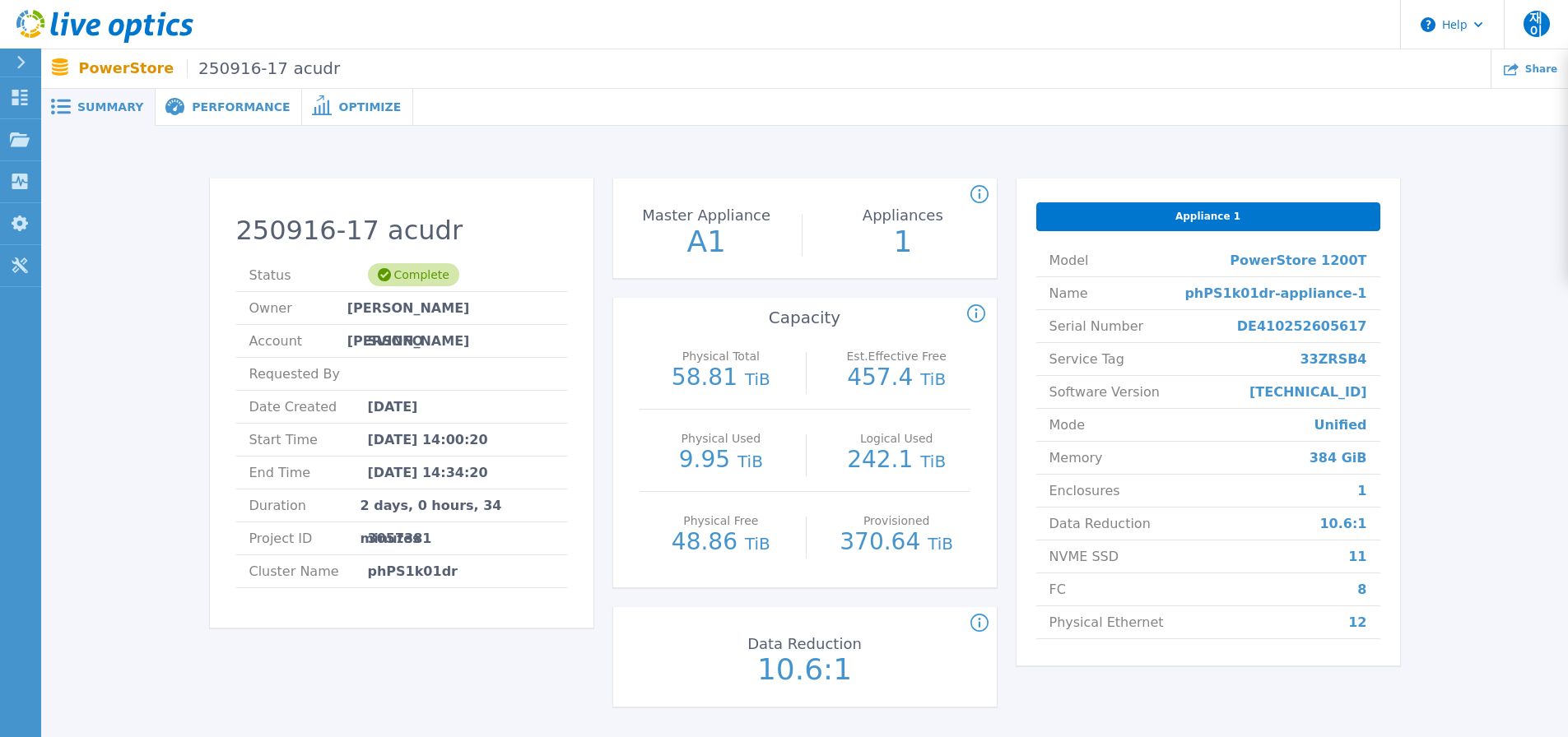
click at [437, 514] on span "2 days, 0 hours, 34 minutes" at bounding box center [457, 506] width 193 height 32
